Goal: Complete application form

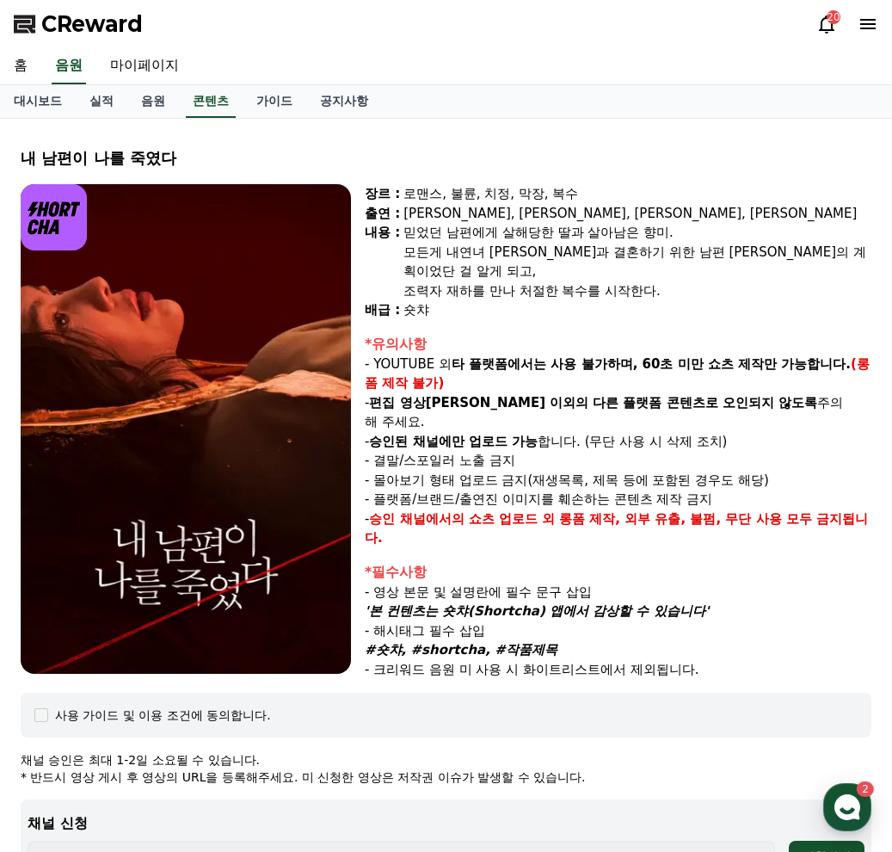
select select
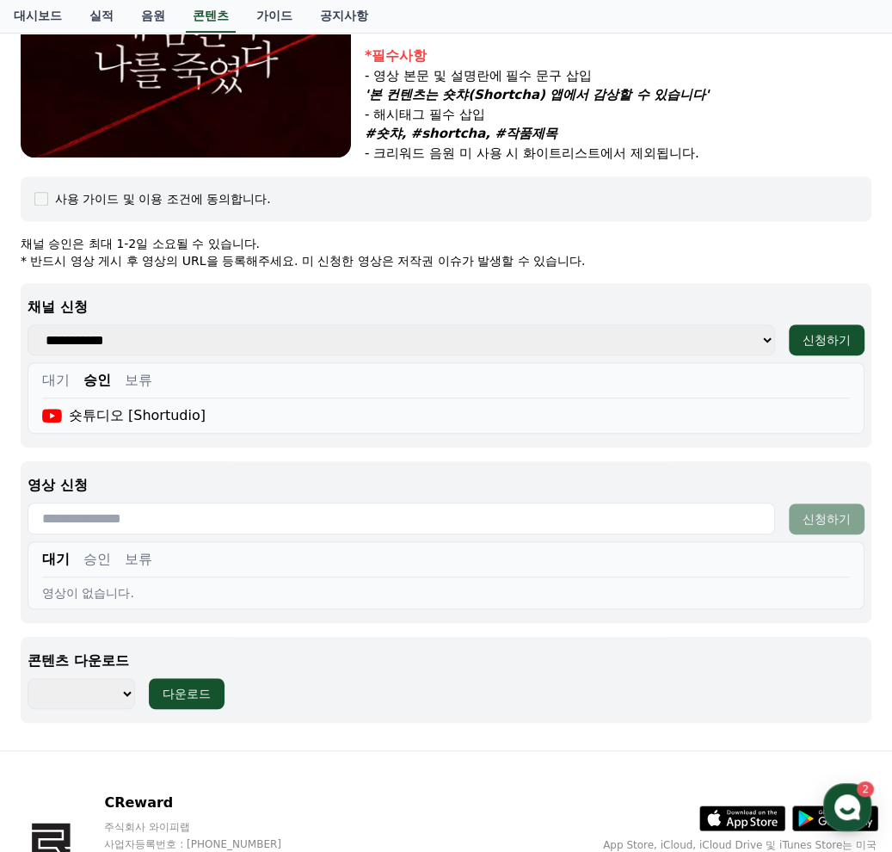
click at [86, 549] on button "승인" at bounding box center [97, 559] width 28 height 21
click at [385, 517] on input "text" at bounding box center [402, 518] width 748 height 32
paste input "**********"
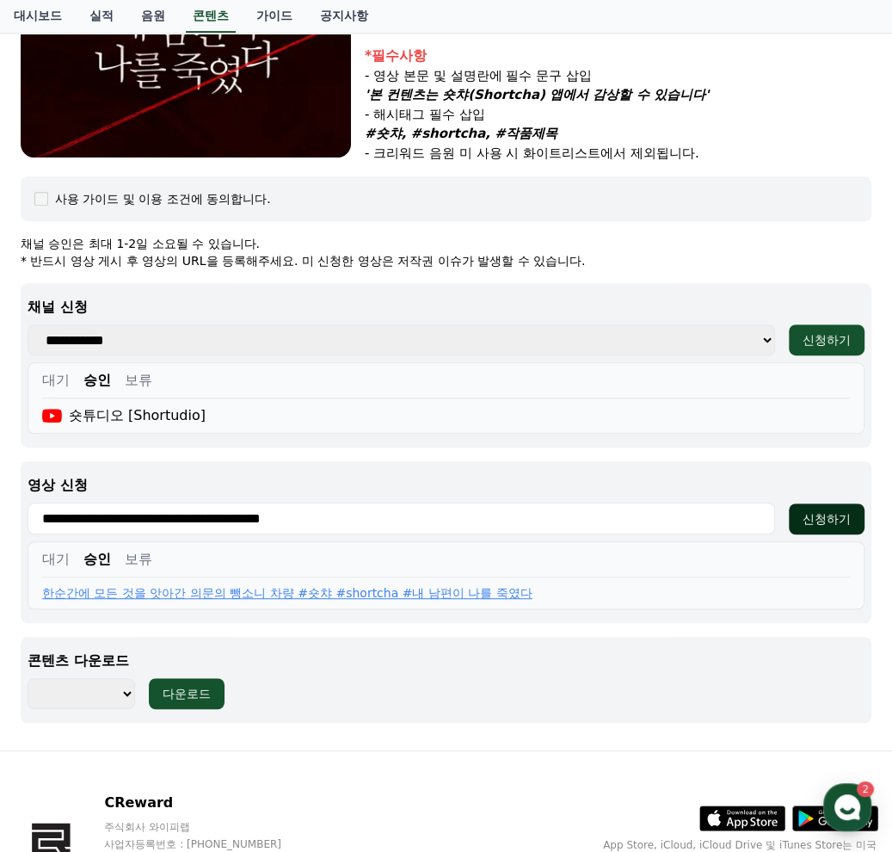
type input "**********"
click at [834, 515] on div "신청하기" at bounding box center [827, 518] width 48 height 17
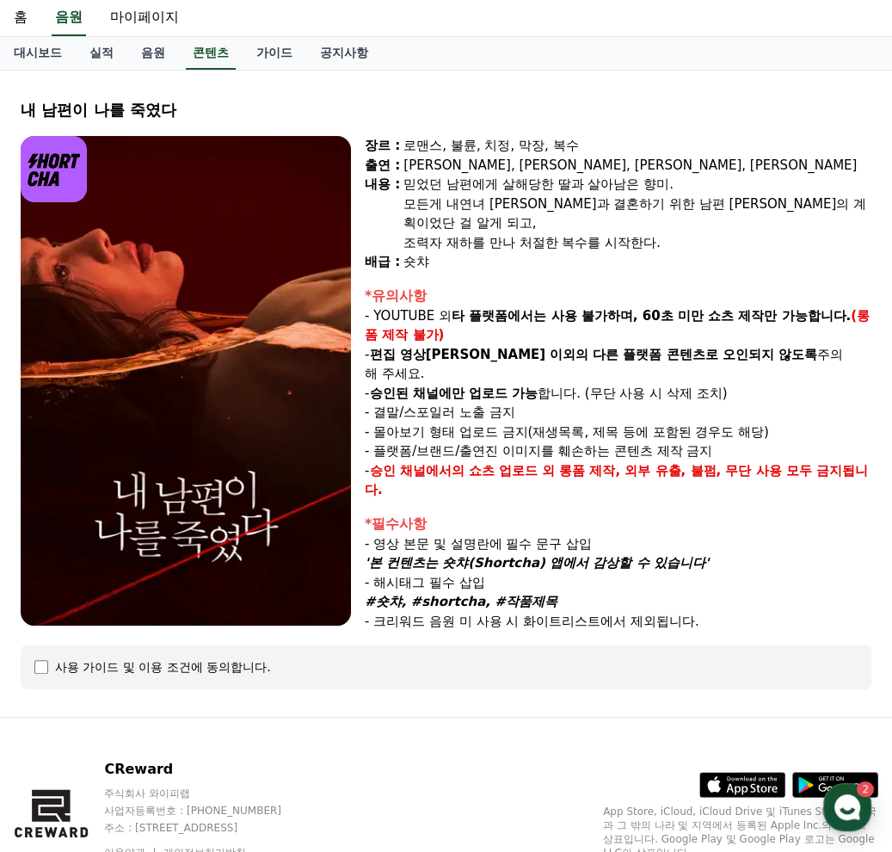
select select
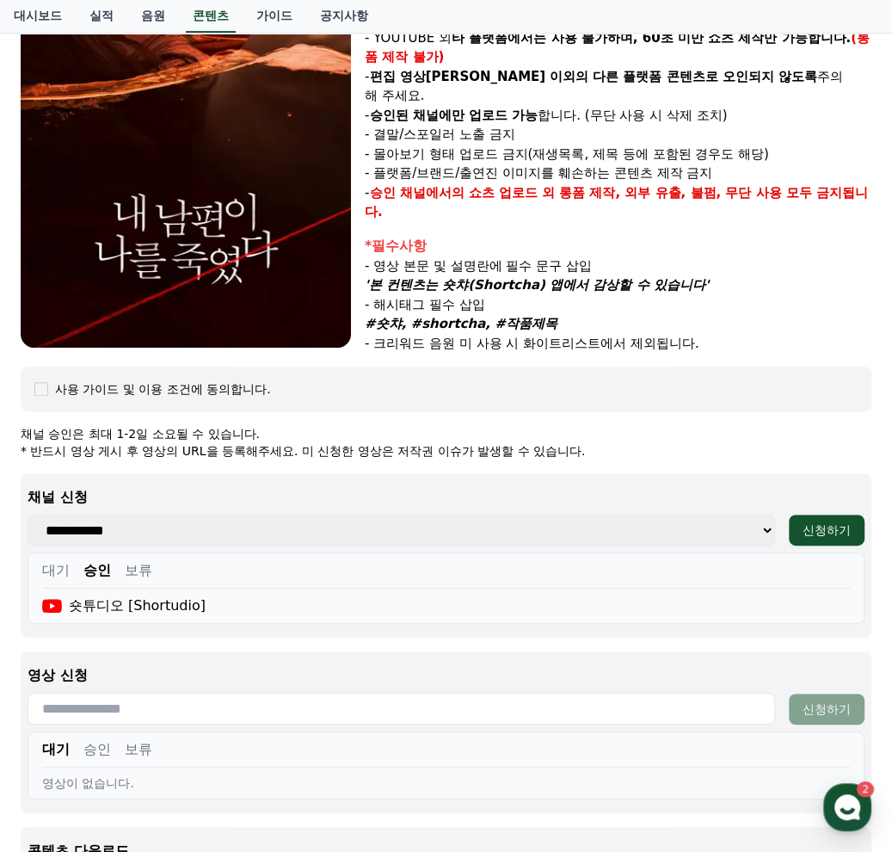
scroll to position [478, 0]
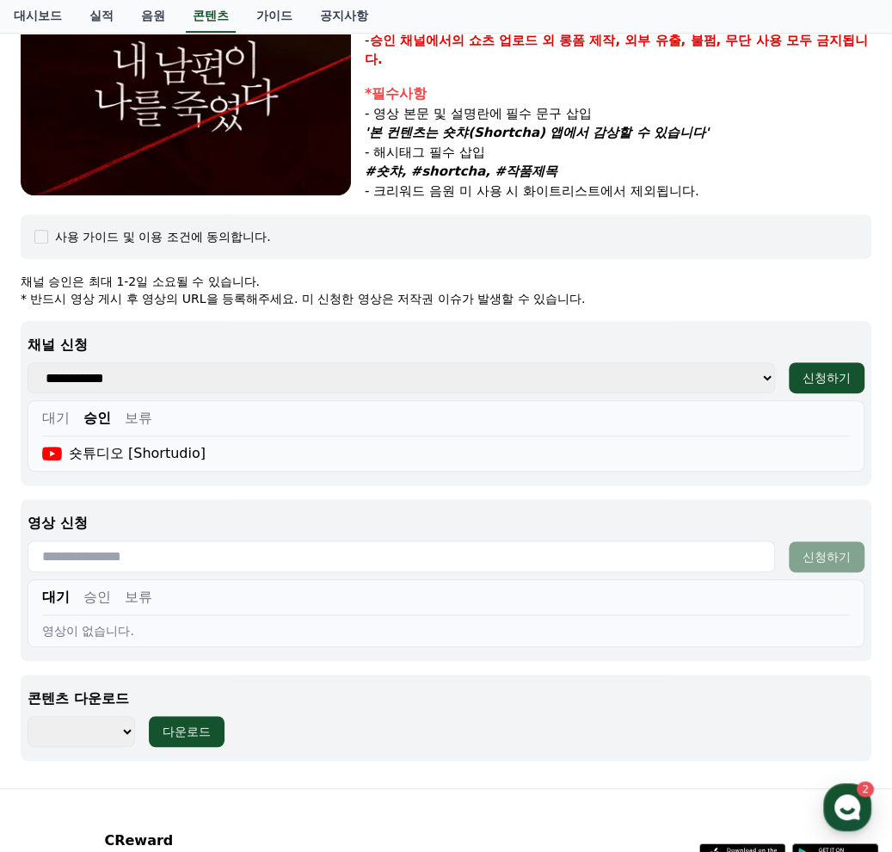
click at [96, 591] on button "승인" at bounding box center [97, 597] width 28 height 21
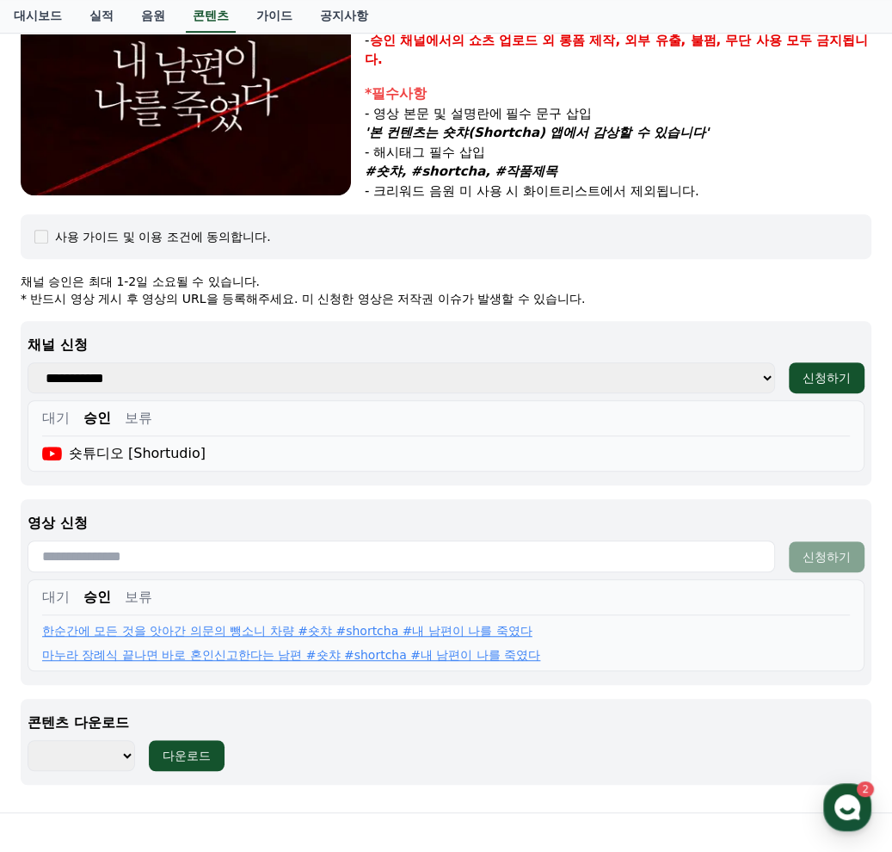
click at [53, 592] on button "대기" at bounding box center [56, 597] width 28 height 21
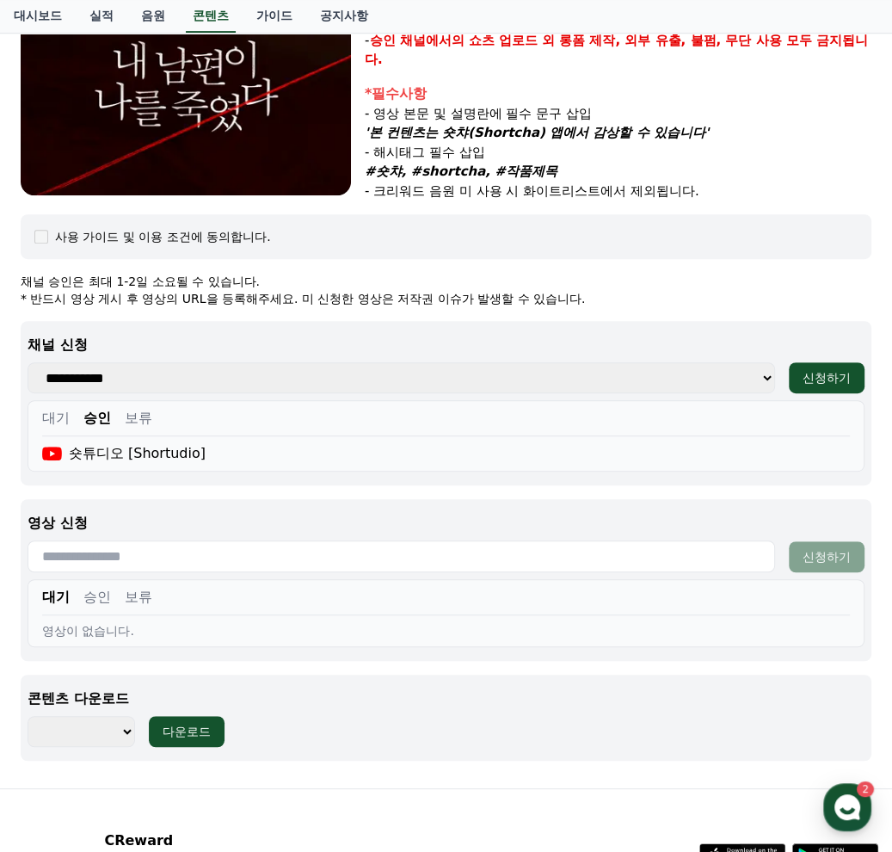
click at [85, 592] on button "승인" at bounding box center [97, 597] width 28 height 21
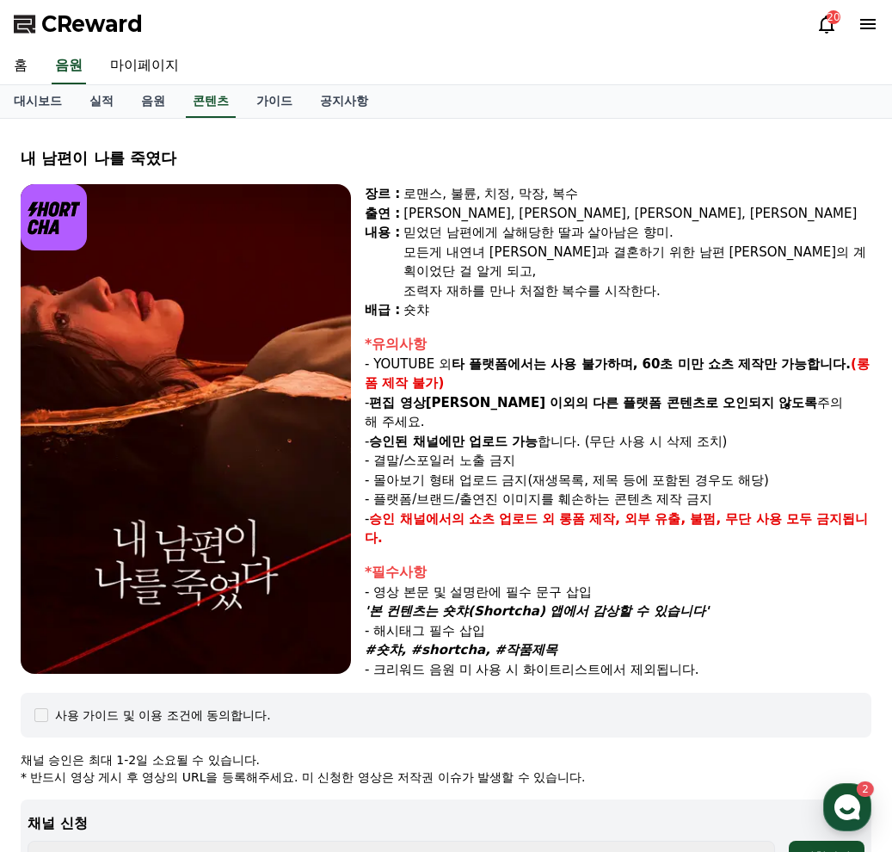
select select
